Goal: Transaction & Acquisition: Purchase product/service

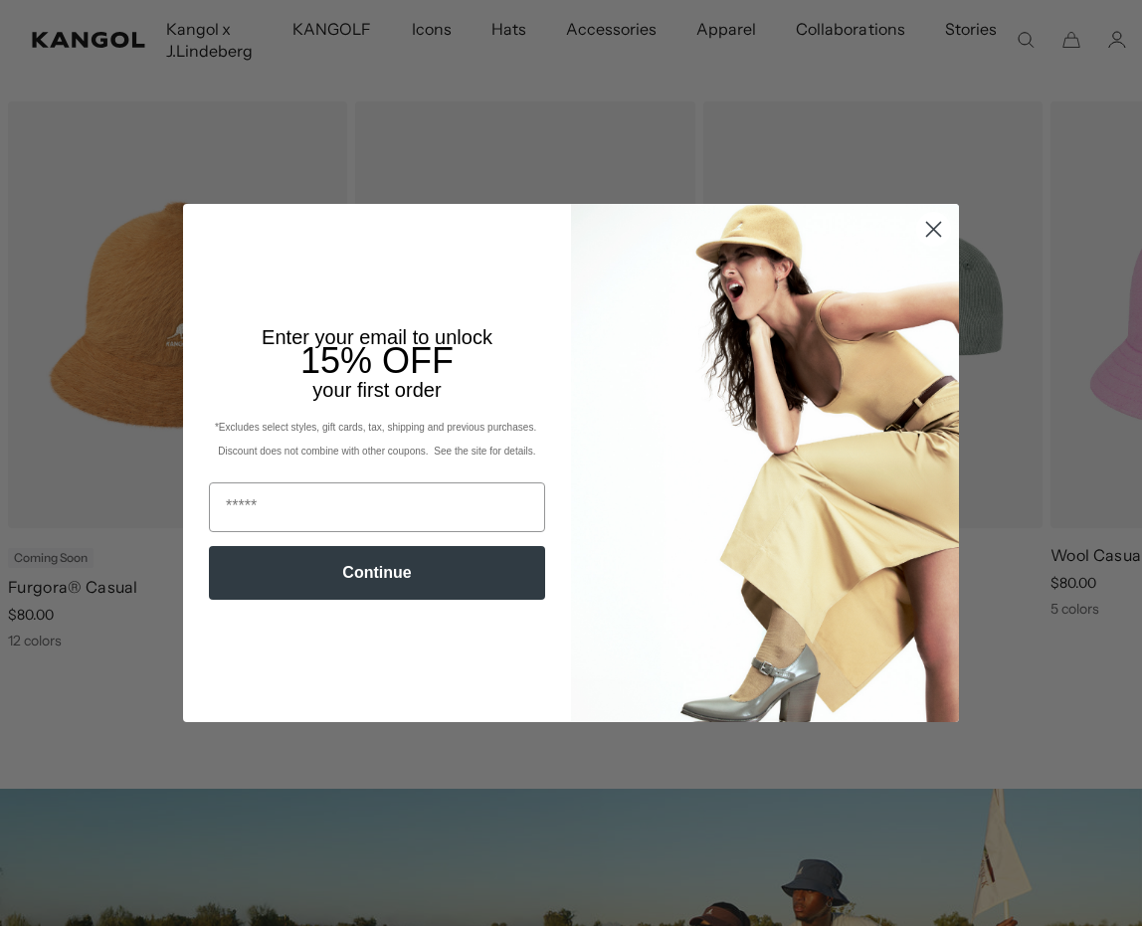
click at [1097, 384] on div "Close dialog Enter your email to unlock 15% OFF your first order *Excludes sele…" at bounding box center [571, 463] width 1142 height 926
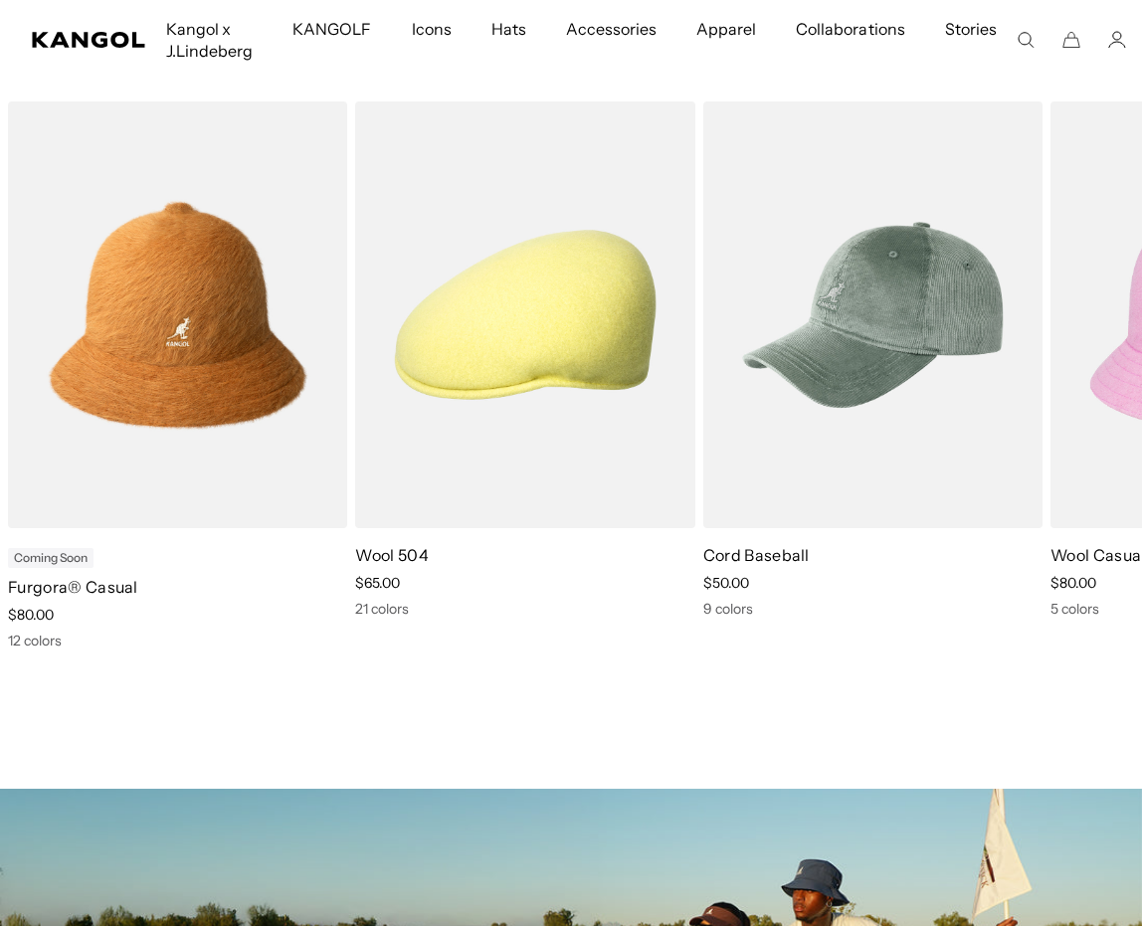
scroll to position [0, 410]
click at [1097, 387] on icon at bounding box center [1094, 392] width 32 height 32
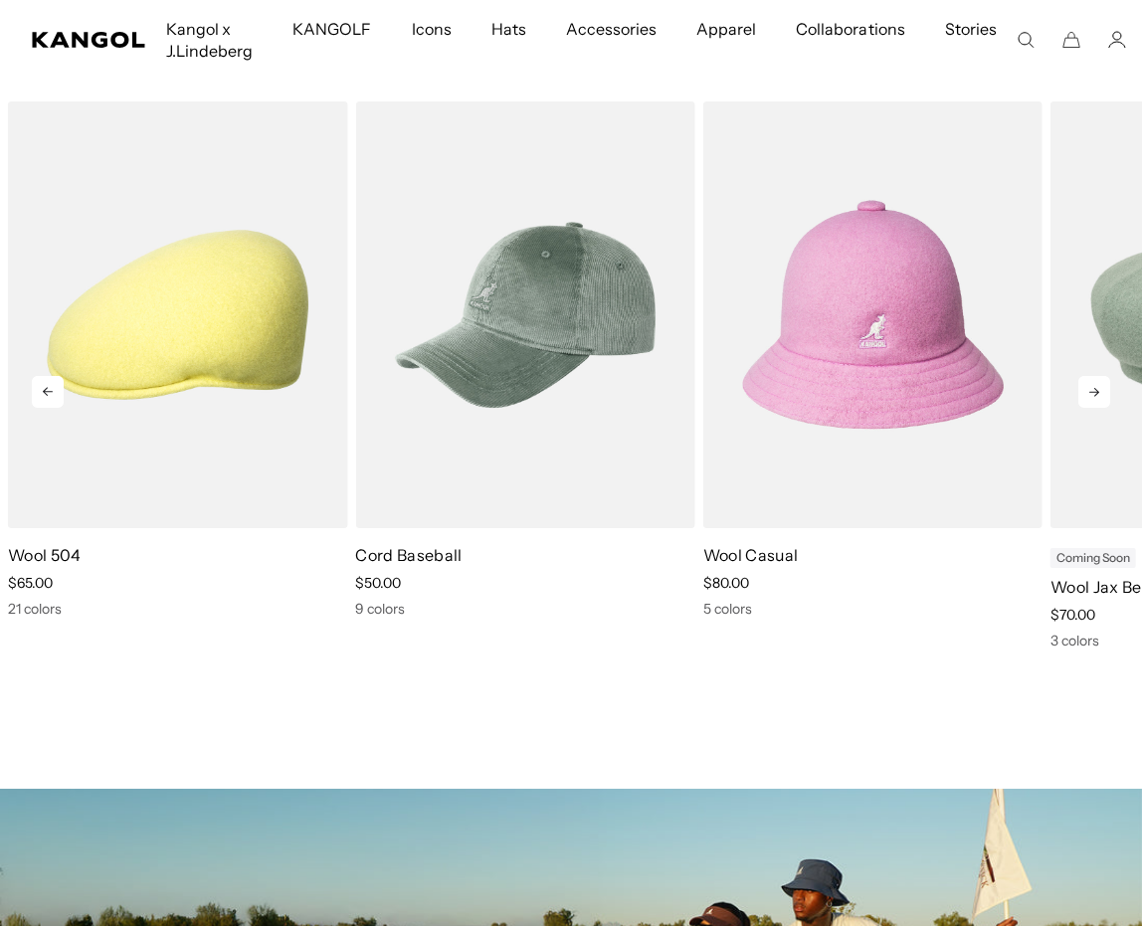
click at [1097, 387] on icon at bounding box center [1094, 392] width 32 height 32
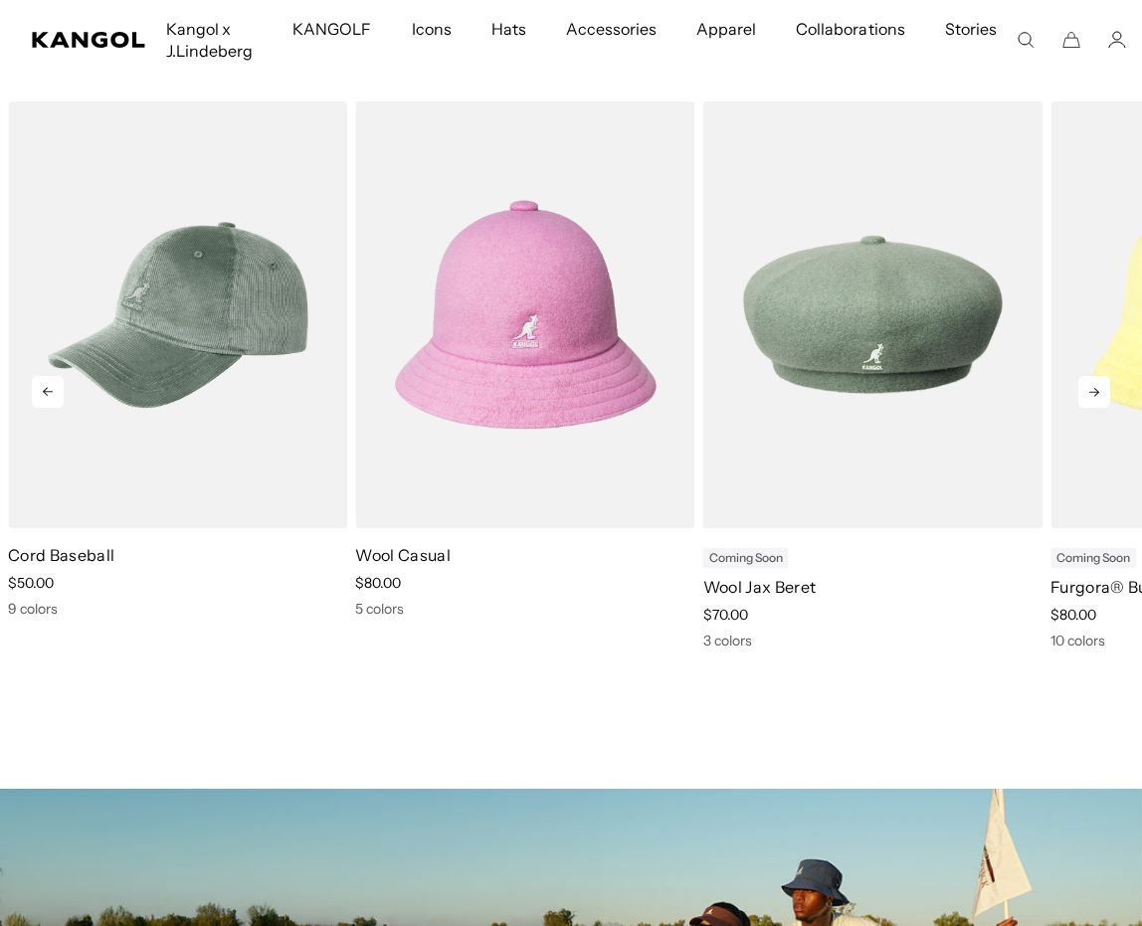
scroll to position [0, 0]
click at [1097, 387] on icon at bounding box center [1094, 392] width 32 height 32
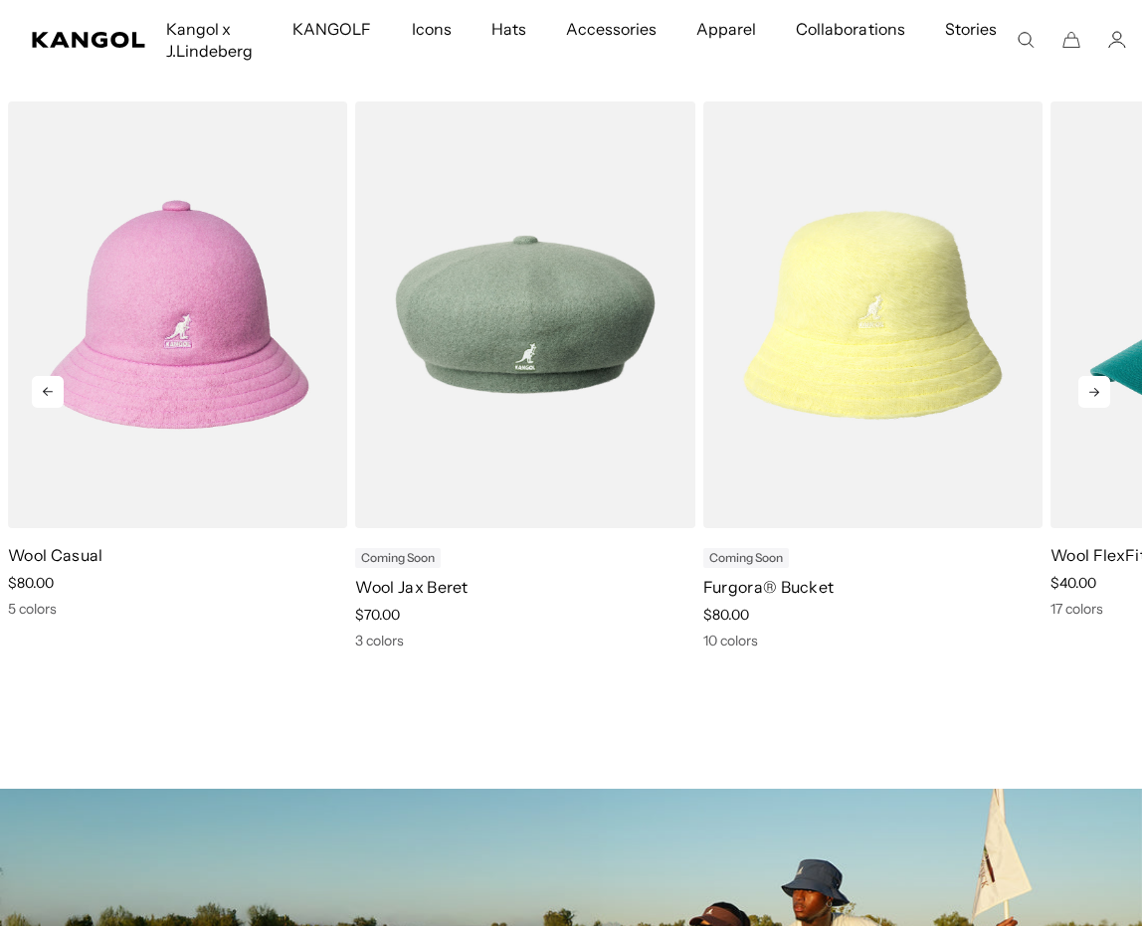
click at [1097, 387] on icon at bounding box center [1094, 392] width 32 height 32
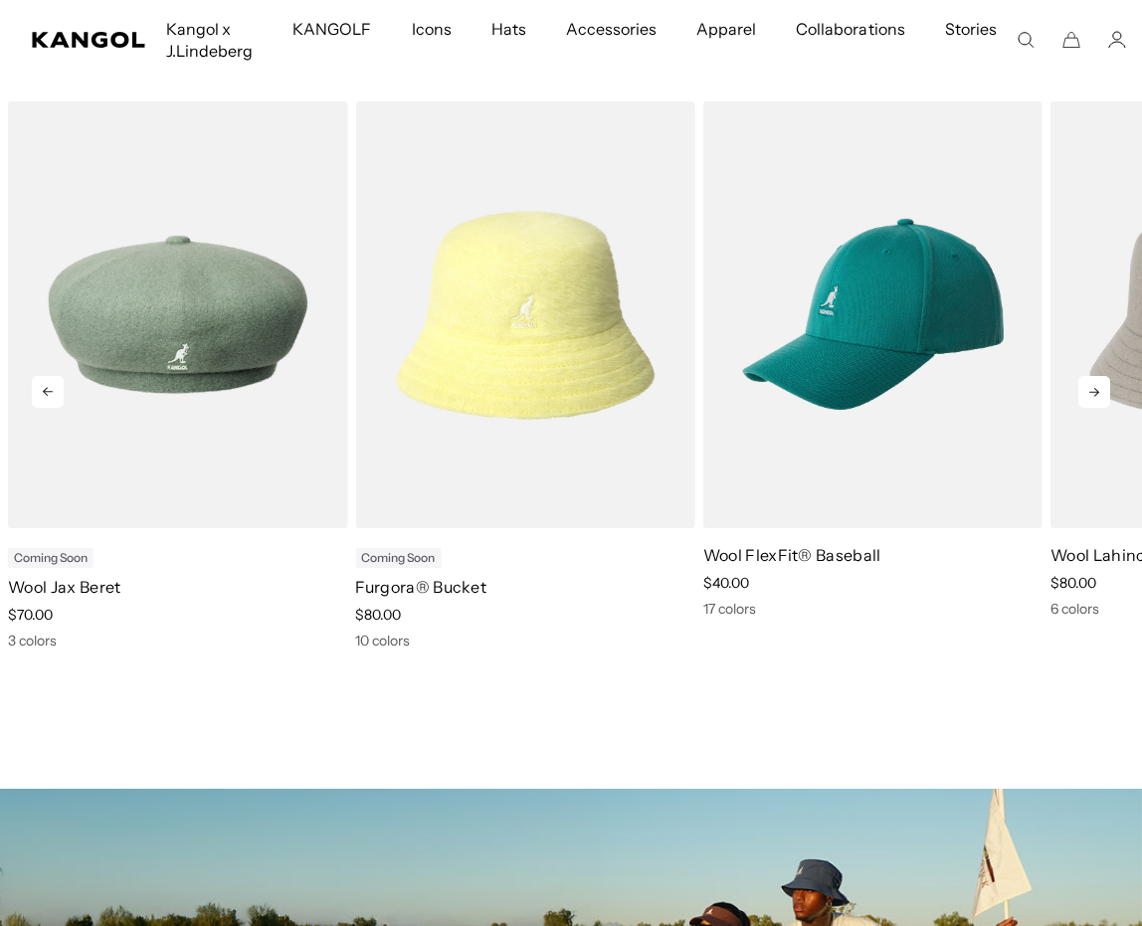
click at [1097, 387] on icon at bounding box center [1094, 392] width 32 height 32
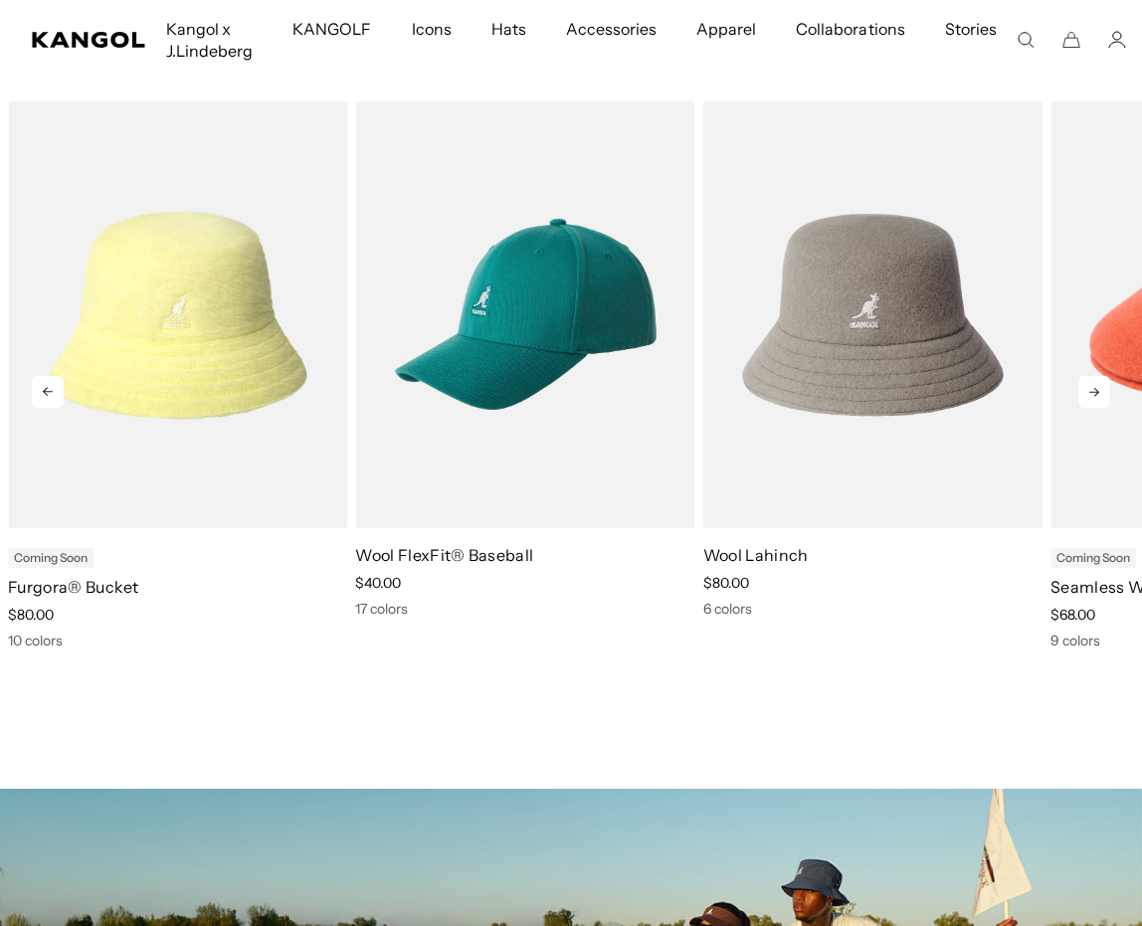
click at [1097, 387] on icon at bounding box center [1094, 392] width 32 height 32
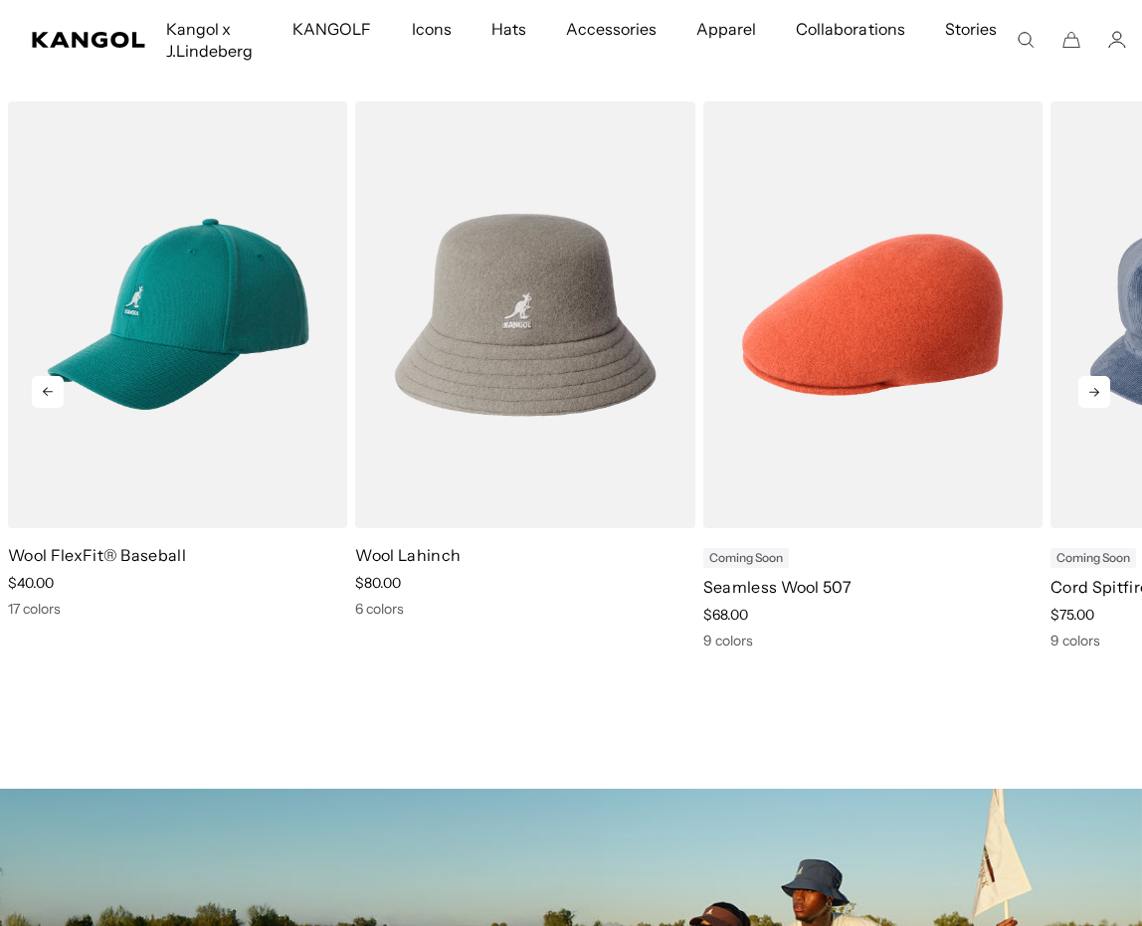
click at [1097, 387] on icon at bounding box center [1094, 392] width 32 height 32
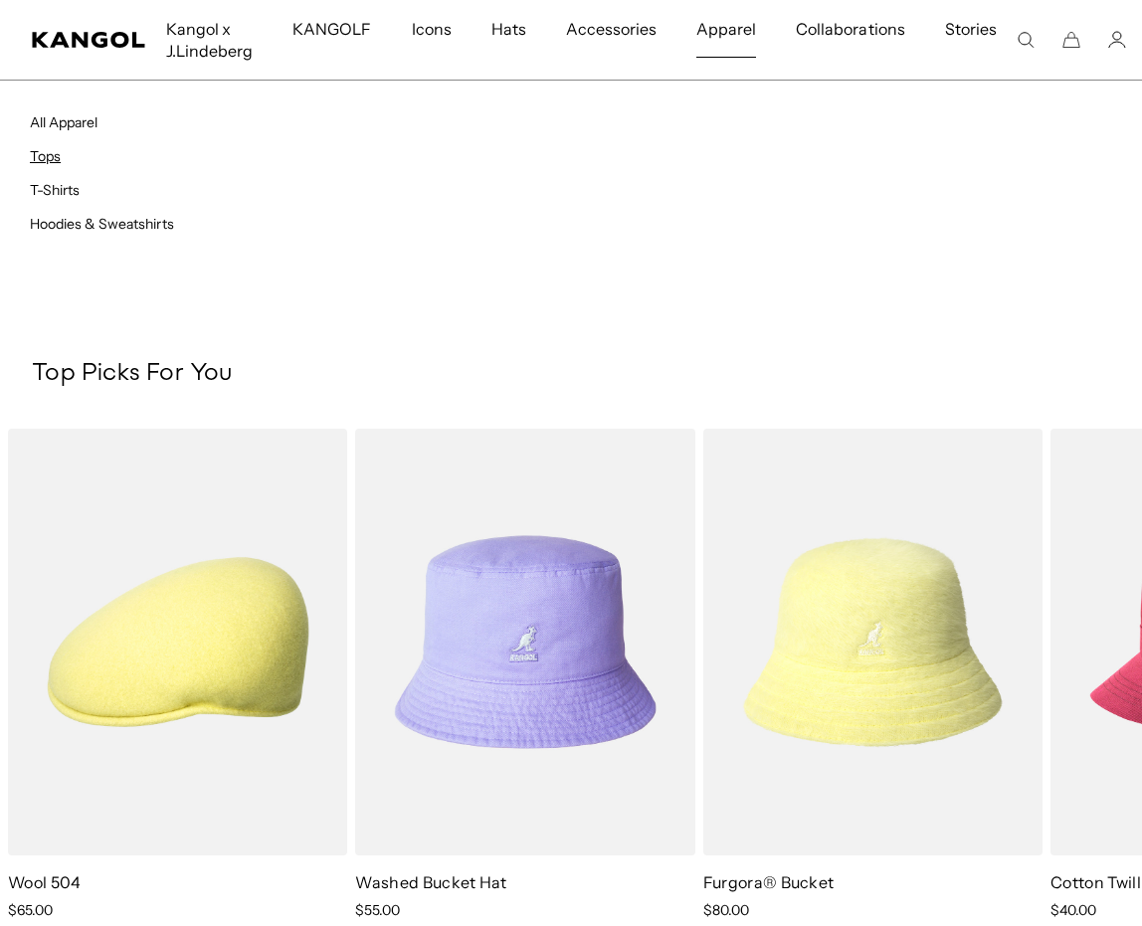
click at [58, 160] on link "Tops" at bounding box center [45, 156] width 31 height 18
